Goal: Task Accomplishment & Management: Complete application form

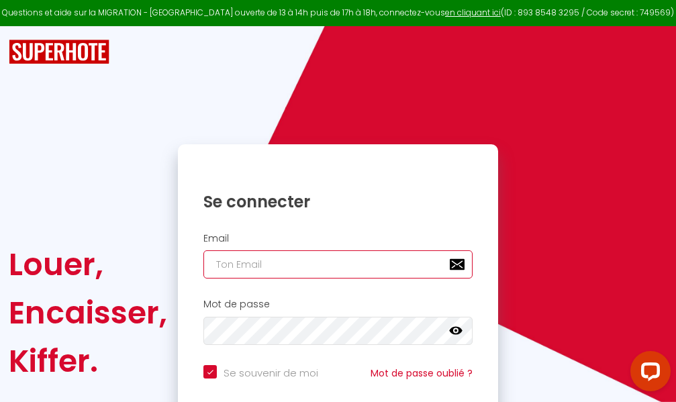
click at [334, 265] on input "email" at bounding box center [338, 265] width 269 height 28
type input "m"
checkbox input "true"
type input "ma"
checkbox input "true"
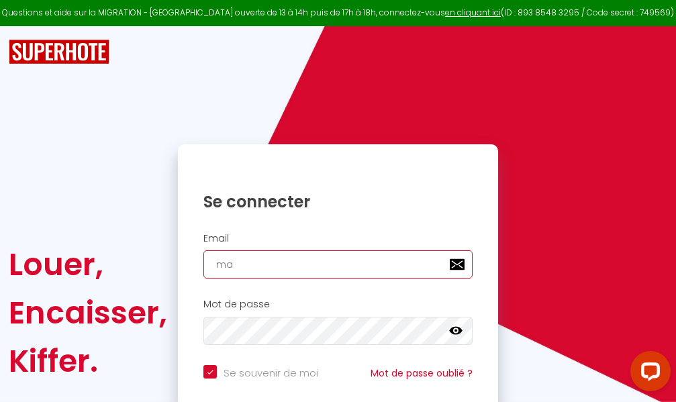
type input "mar"
checkbox input "true"
type input "marc"
checkbox input "true"
type input "marcd"
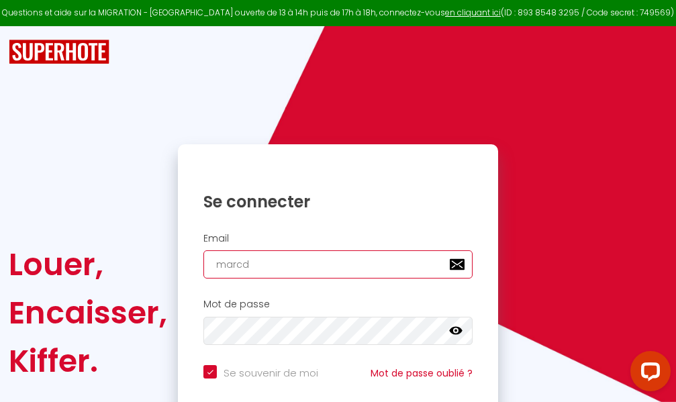
checkbox input "true"
type input "marcdp"
checkbox input "true"
type input "marcdpo"
checkbox input "true"
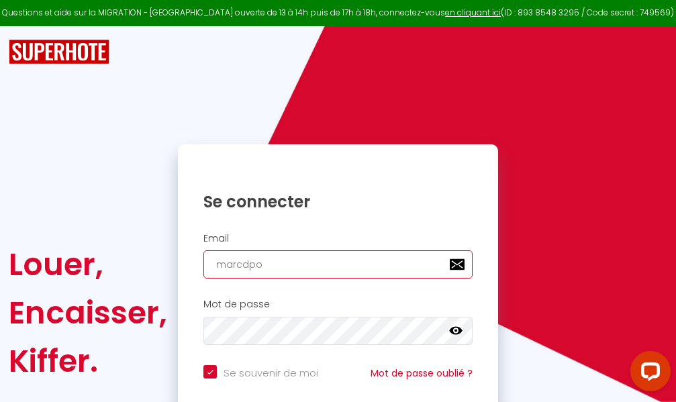
type input "marcdpoz"
checkbox input "true"
type input "marcdpoz."
checkbox input "true"
type input "marcdpoz.l"
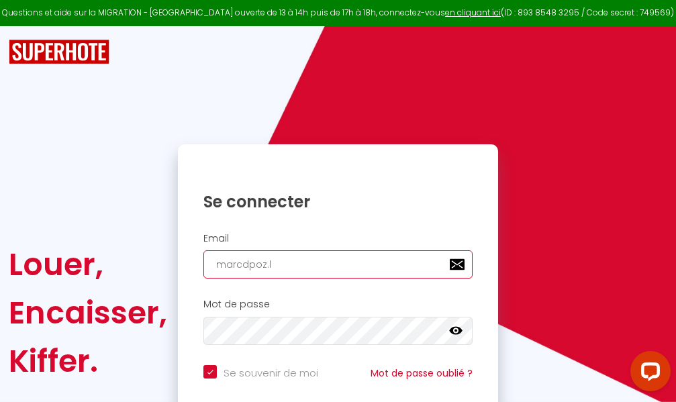
checkbox input "true"
type input "marcdpoz.lo"
checkbox input "true"
type input "marcdpoz.loc"
checkbox input "true"
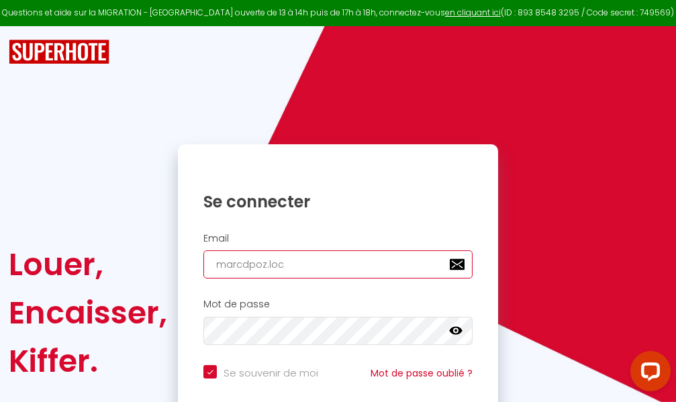
type input "marcdpoz.loca"
checkbox input "true"
type input "marcdpoz.locat"
checkbox input "true"
type input "marcdpoz.locati"
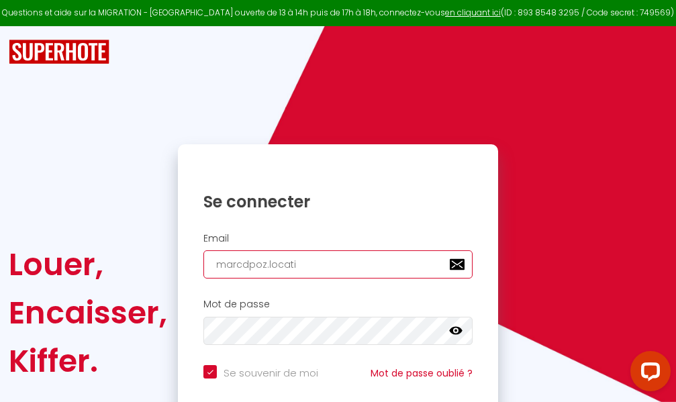
checkbox input "true"
type input "marcdpoz.locatio"
checkbox input "true"
type input "marcdpoz.location"
checkbox input "true"
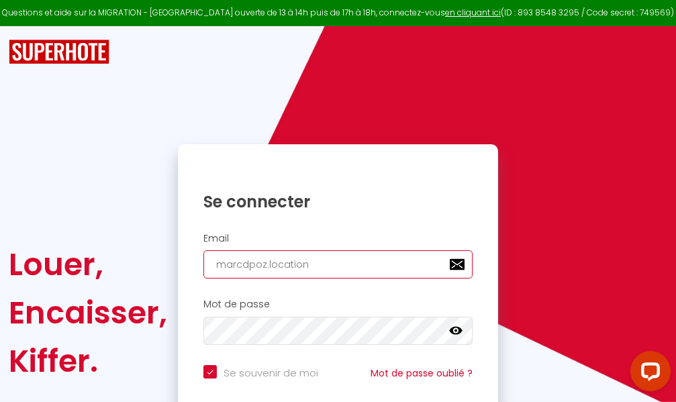
type input "marcdpoz.location@"
checkbox input "true"
type input "marcdpoz.location@g"
checkbox input "true"
type input "marcdpoz.location@gm"
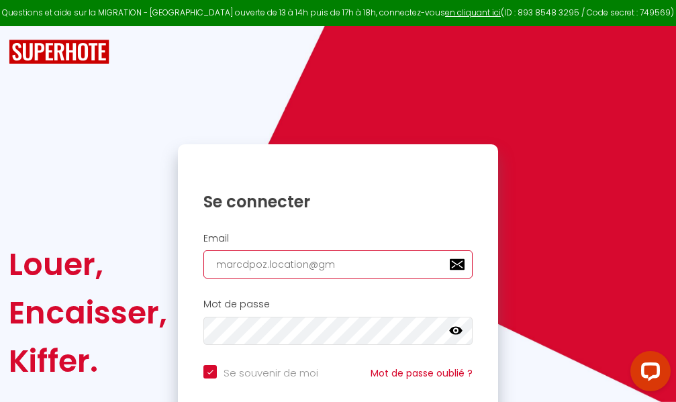
checkbox input "true"
type input "marcdpoz.location@gma"
checkbox input "true"
type input "marcdpoz.location@gmai"
checkbox input "true"
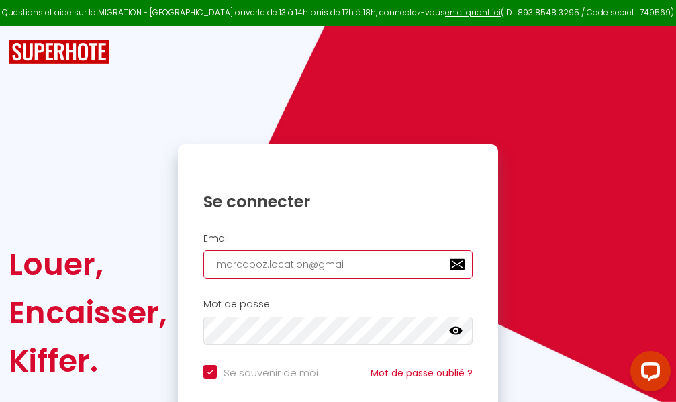
type input "[EMAIL_ADDRESS]"
checkbox input "true"
type input "[EMAIL_ADDRESS]."
checkbox input "true"
type input "marcdpoz.location@gmail.c"
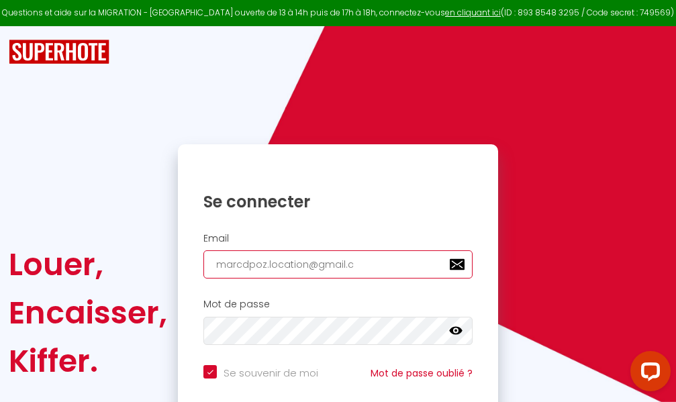
checkbox input "true"
type input "[EMAIL_ADDRESS][DOMAIN_NAME]"
checkbox input "true"
type input "[EMAIL_ADDRESS][DOMAIN_NAME]"
checkbox input "true"
